Goal: Information Seeking & Learning: Understand process/instructions

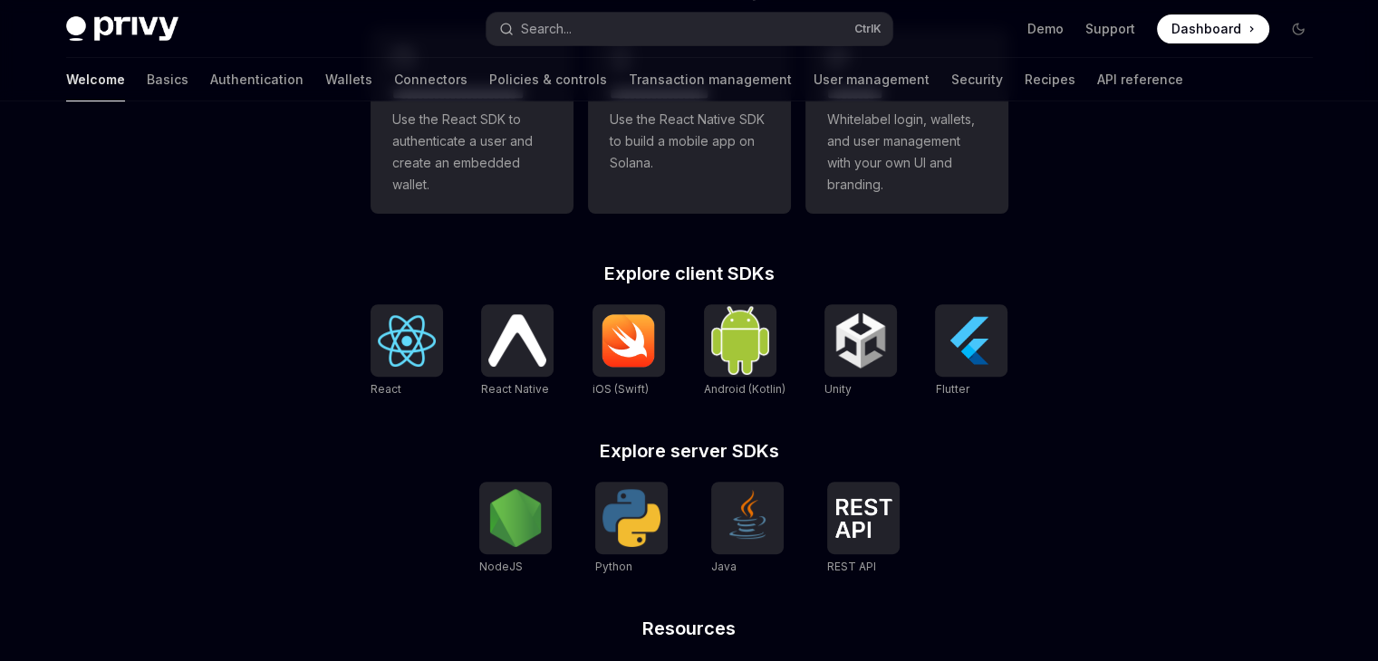
scroll to position [634, 0]
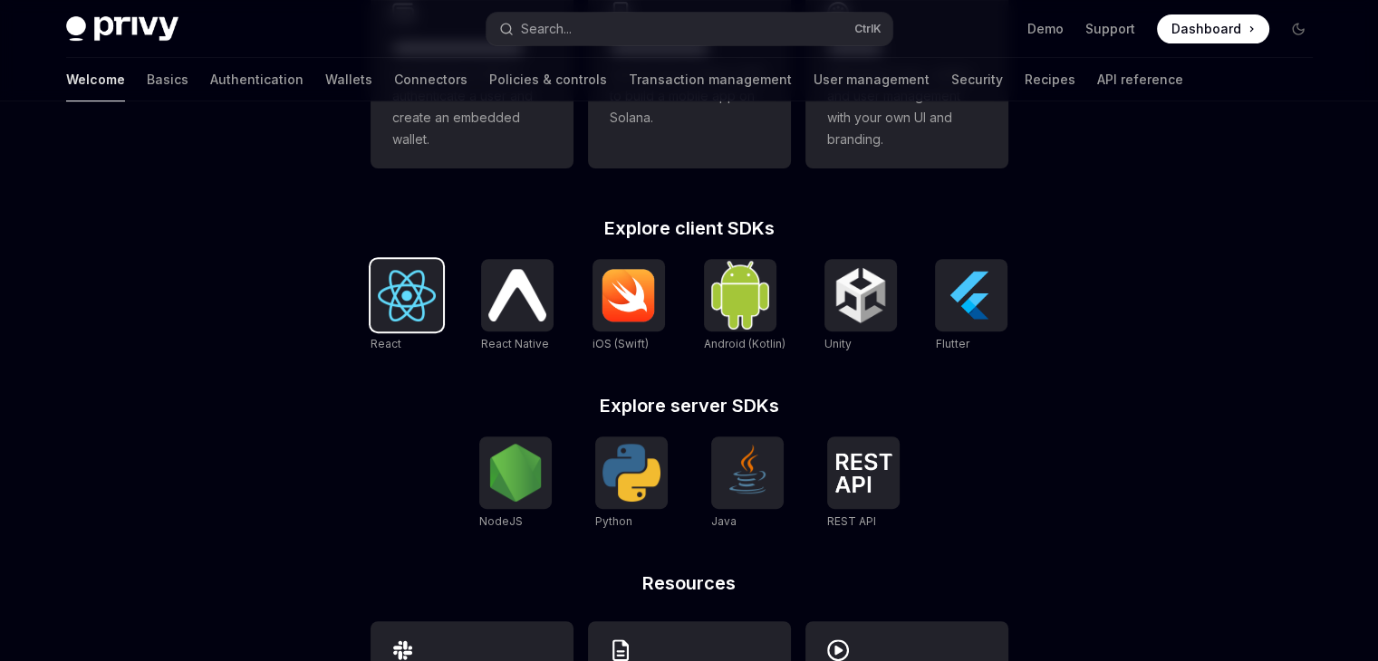
click at [404, 291] on img at bounding box center [407, 296] width 58 height 52
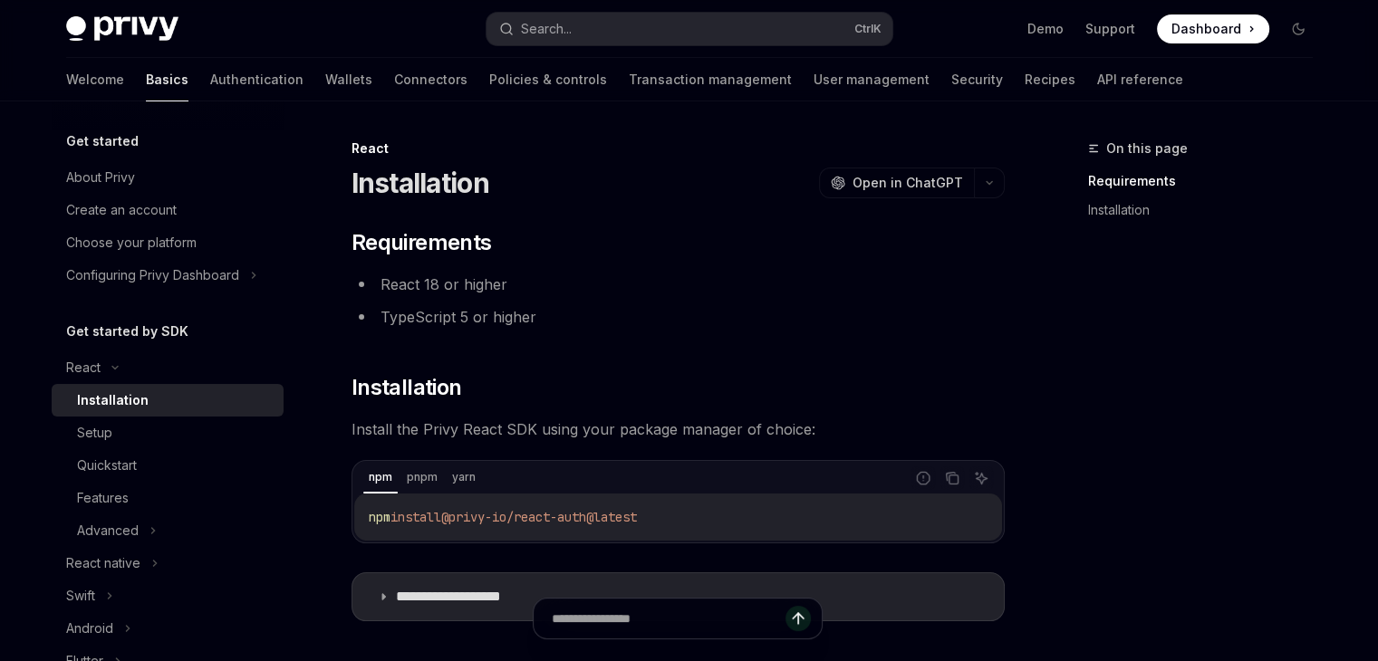
scroll to position [91, 0]
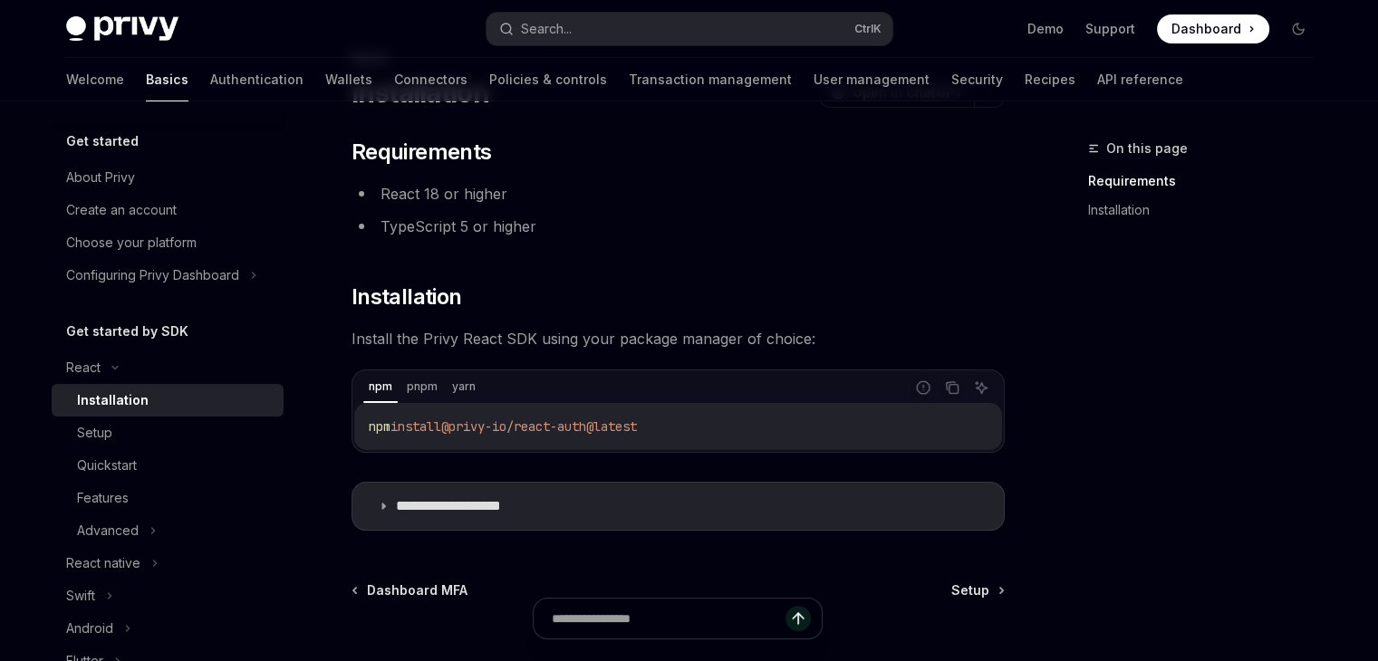
drag, startPoint x: 457, startPoint y: 425, endPoint x: 675, endPoint y: 429, distance: 217.5
click at [674, 429] on code "npm install @privy-io/react-auth@latest" at bounding box center [678, 427] width 619 height 22
copy span "@privy-io/react-auth@latest"
